Goal: Answer question/provide support: Share knowledge or assist other users

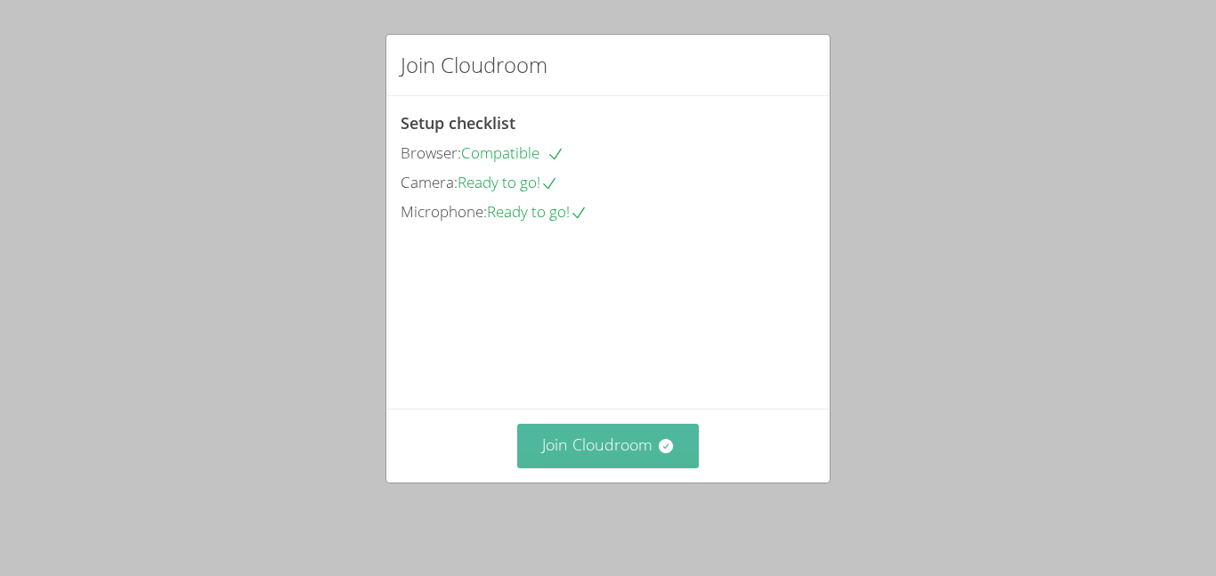
click at [566, 467] on button "Join Cloudroom" at bounding box center [608, 446] width 182 height 44
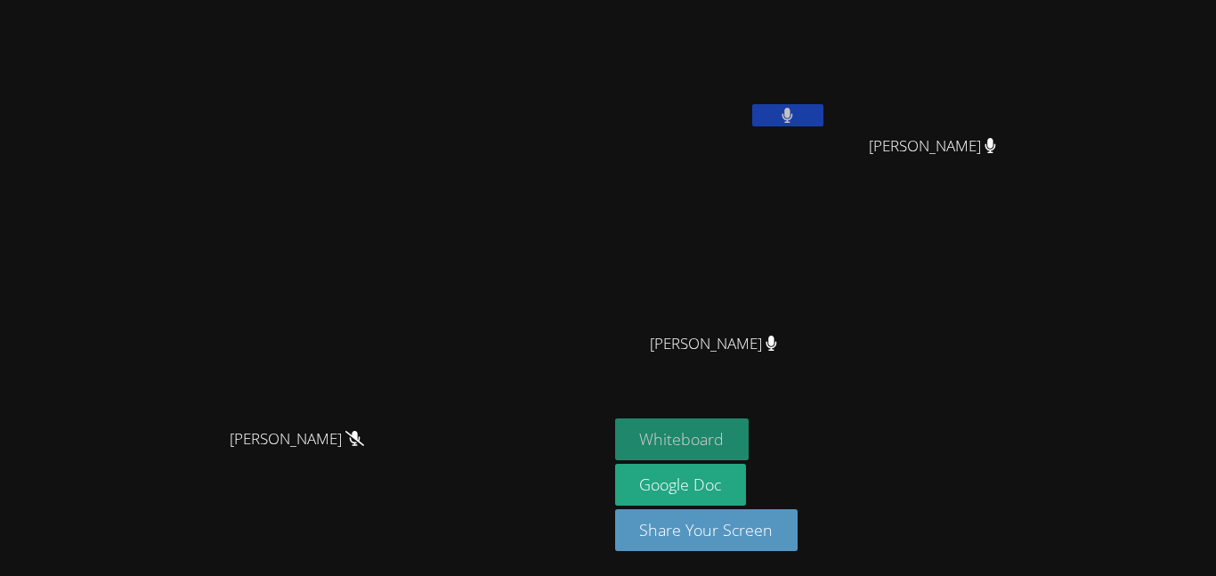
click at [739, 435] on button "Whiteboard" at bounding box center [682, 439] width 134 height 42
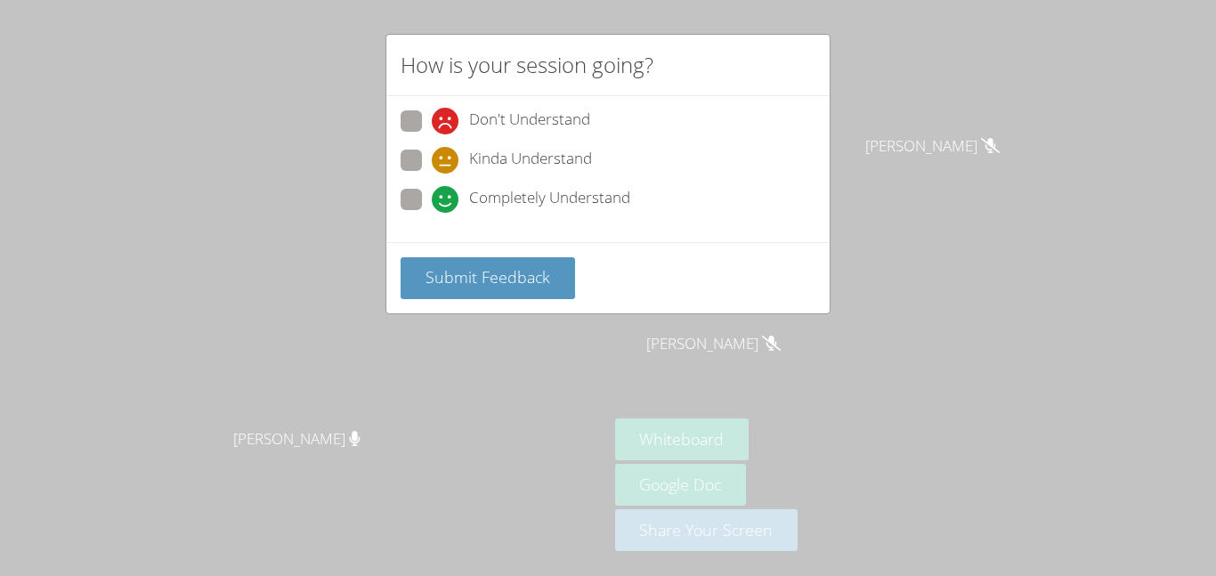
click at [421, 210] on label "Completely Understand" at bounding box center [515, 201] width 230 height 24
click at [432, 204] on input "Completely Understand" at bounding box center [439, 196] width 15 height 15
radio input "true"
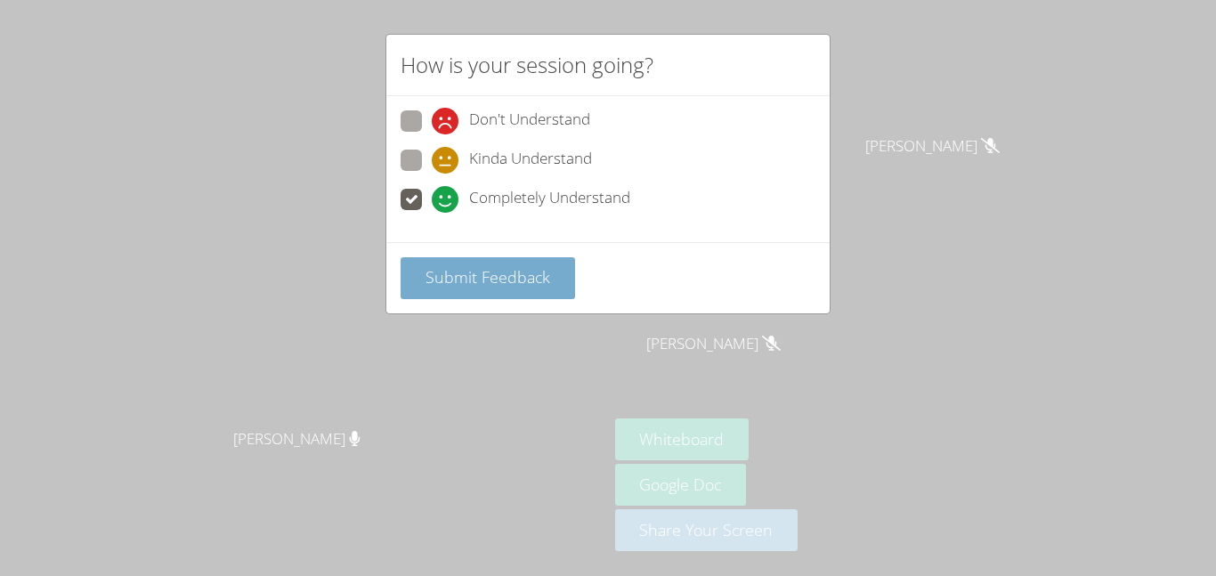
click at [440, 275] on span "Submit Feedback" at bounding box center [487, 276] width 125 height 21
